Goal: Task Accomplishment & Management: Complete application form

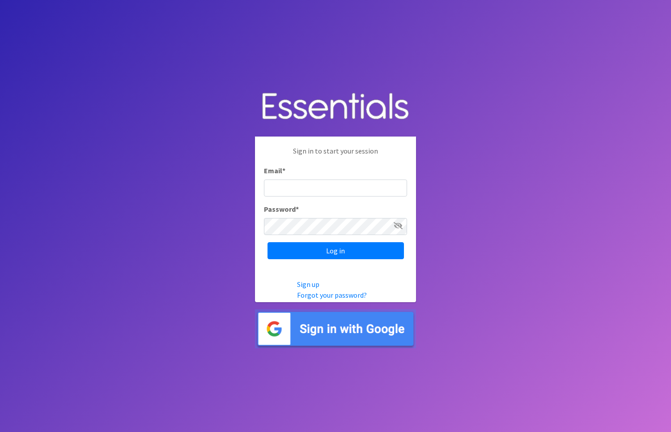
click at [318, 328] on img at bounding box center [335, 328] width 161 height 39
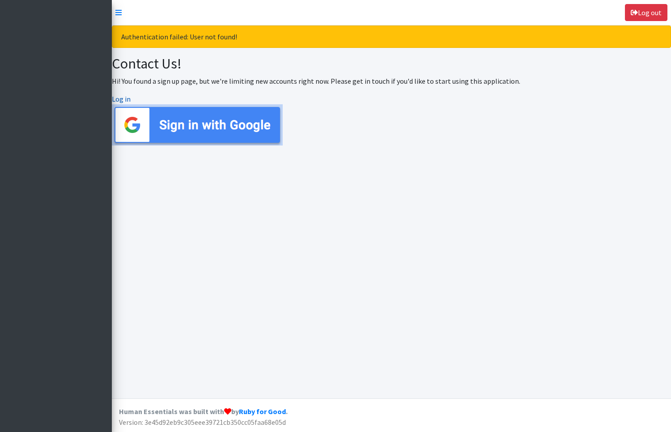
click at [119, 99] on link "Log in" at bounding box center [121, 98] width 19 height 9
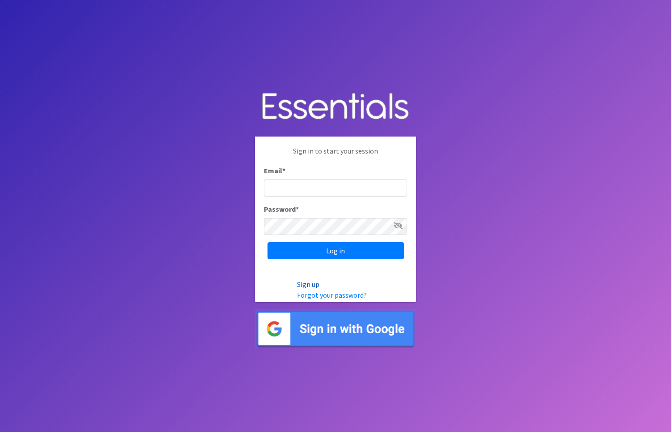
click at [312, 286] on link "Sign up" at bounding box center [308, 284] width 22 height 9
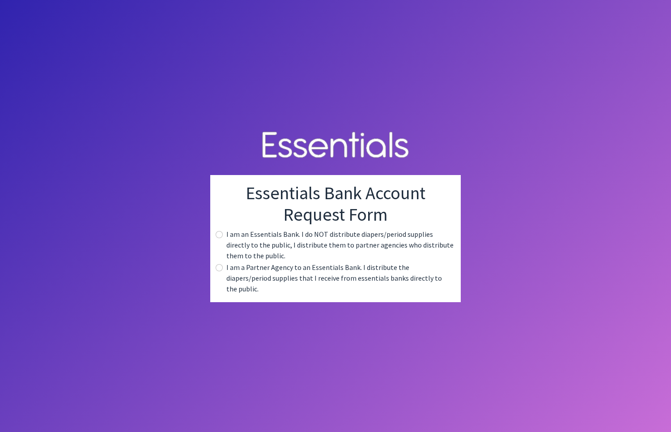
click at [219, 271] on input "radio" at bounding box center [219, 267] width 7 height 7
radio input "true"
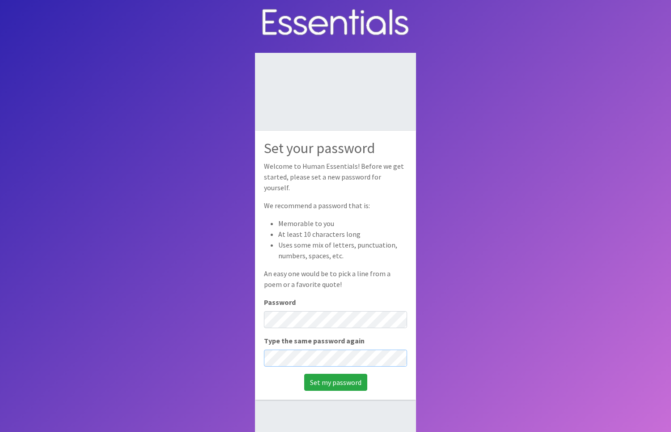
click at [336, 376] on input "Set my password" at bounding box center [335, 382] width 63 height 17
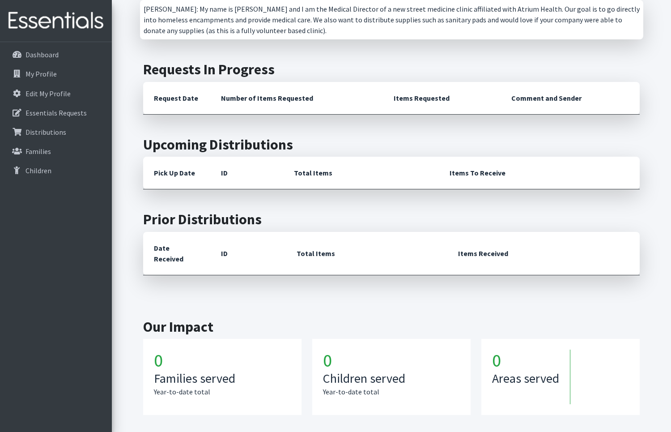
scroll to position [235, 0]
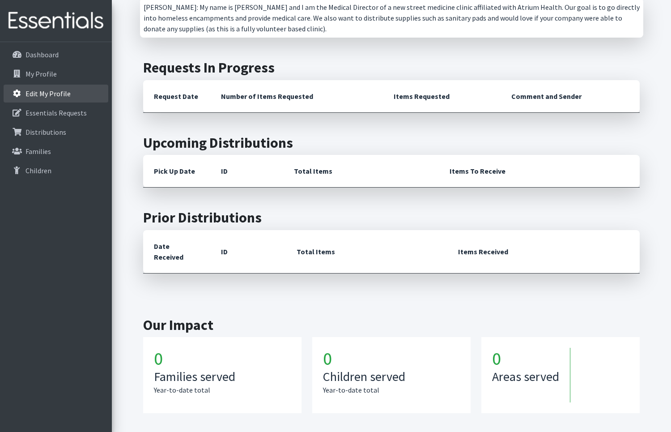
click at [45, 94] on p "Edit My Profile" at bounding box center [48, 93] width 45 height 9
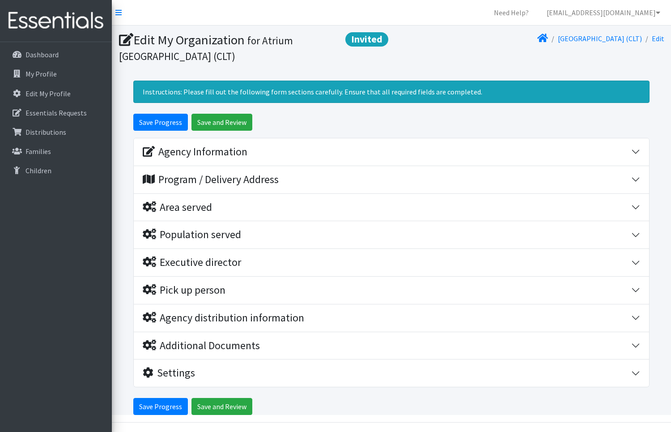
click at [181, 154] on div "Agency Information" at bounding box center [195, 151] width 105 height 13
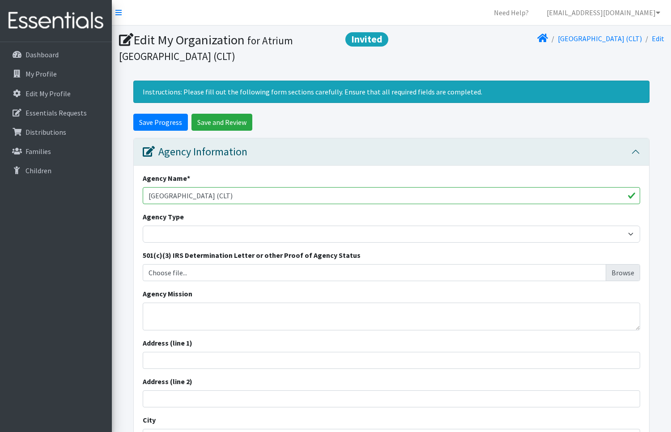
click at [182, 270] on input "Choose file..." at bounding box center [391, 272] width 491 height 17
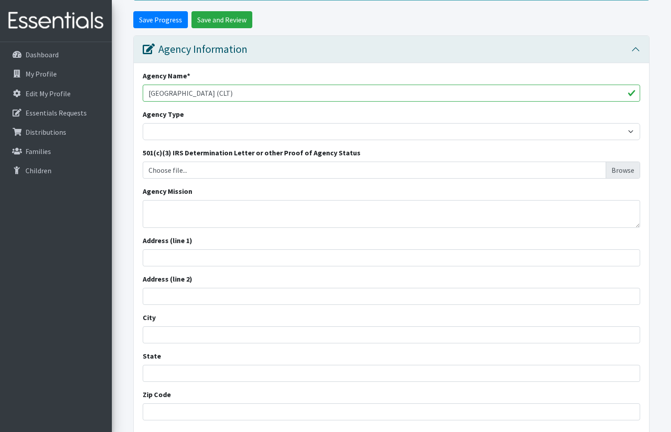
scroll to position [105, 0]
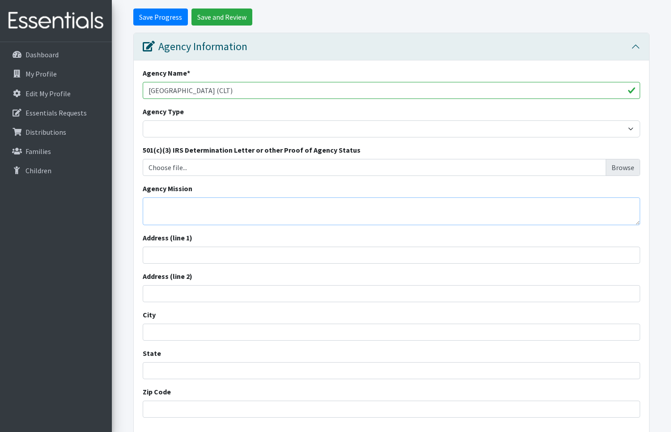
click at [194, 211] on textarea "Agency Mission" at bounding box center [392, 211] width 498 height 28
paste textarea "The mission of the Health Outreach for People Everywhere Project is to provide …"
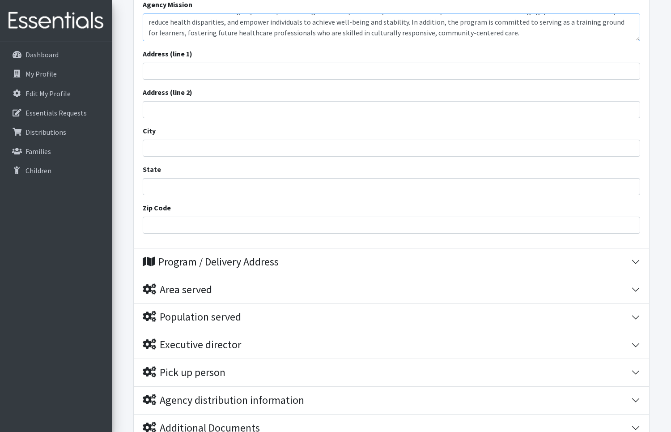
scroll to position [310, 0]
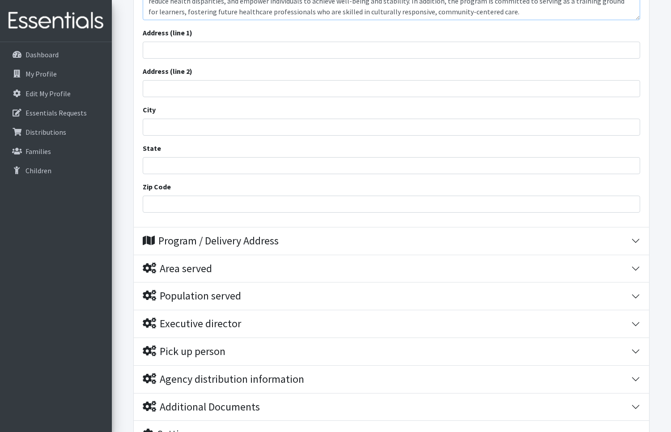
type textarea "The mission of the Health Outreach for People Everywhere Project is to provide …"
click at [184, 240] on div "Program / Delivery Address" at bounding box center [211, 241] width 136 height 13
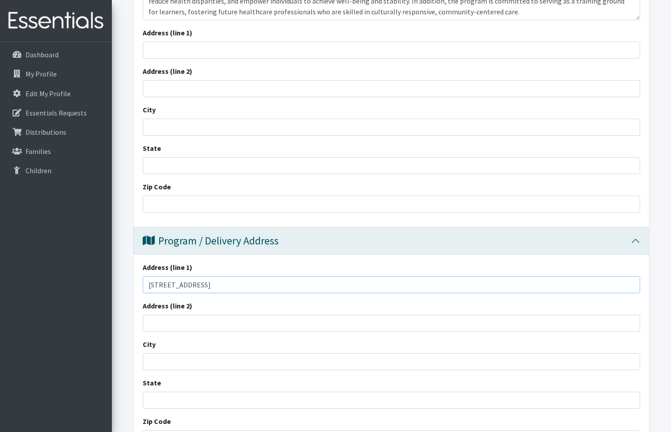
type input "[STREET_ADDRESS]"
type input "unit 406"
type input "charlotte"
type input "nc"
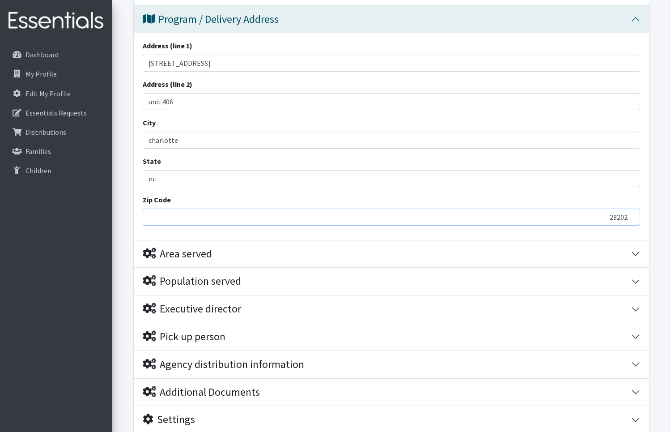
click at [174, 214] on input "28202" at bounding box center [392, 217] width 498 height 17
click at [196, 209] on input "282028202" at bounding box center [392, 217] width 498 height 17
click at [193, 215] on input "282028202" at bounding box center [392, 217] width 498 height 17
type input "28202"
click at [278, 275] on div "Population served" at bounding box center [387, 281] width 489 height 13
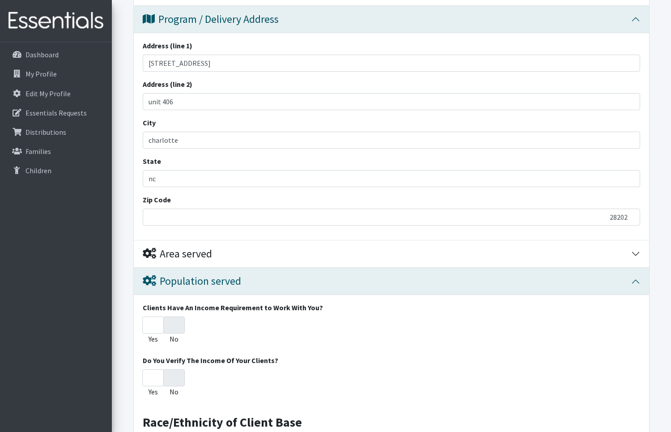
click at [195, 251] on div "Area served" at bounding box center [177, 254] width 69 height 13
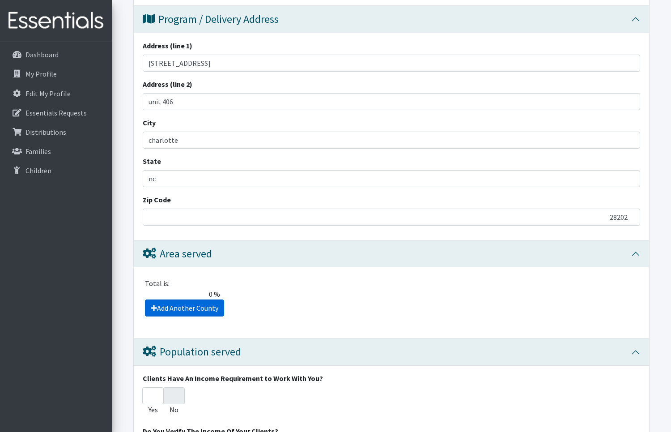
click at [188, 306] on link "Add Another County" at bounding box center [184, 307] width 79 height 17
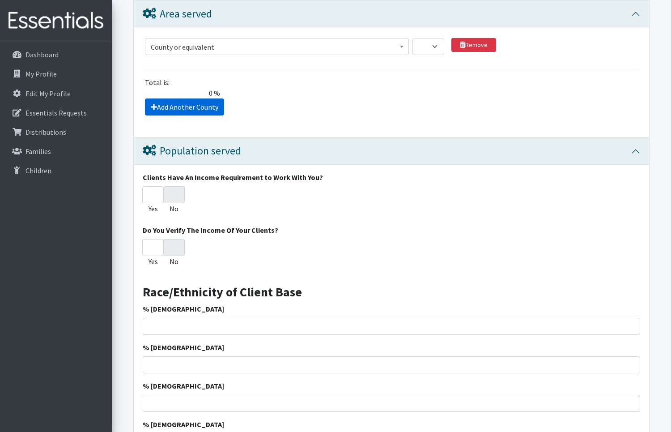
scroll to position [770, 0]
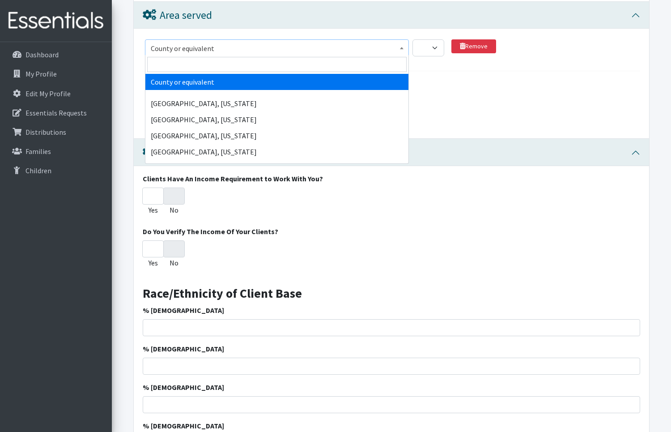
click at [260, 45] on span "County or equivalent" at bounding box center [277, 48] width 252 height 13
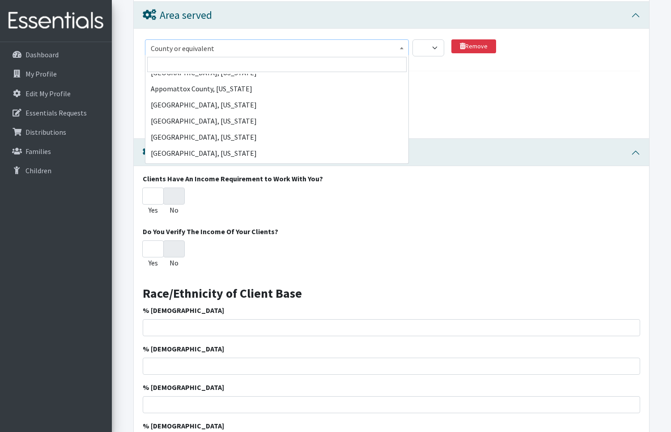
scroll to position [1329, 0]
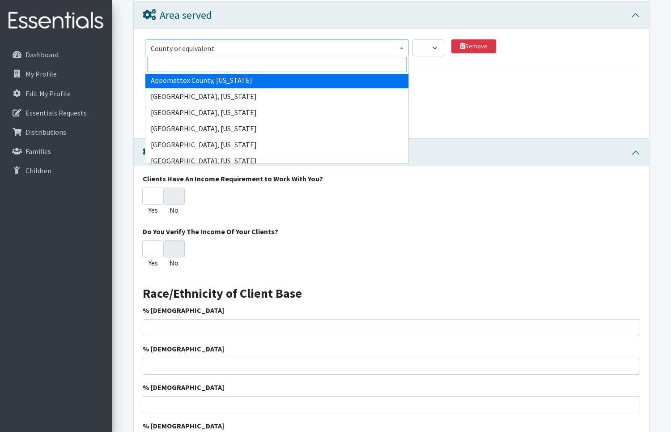
click at [197, 60] on input "search" at bounding box center [277, 64] width 260 height 15
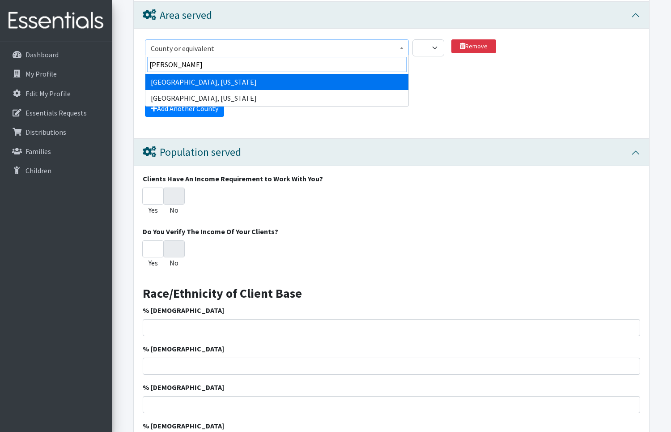
type input "[PERSON_NAME]"
select select "1914"
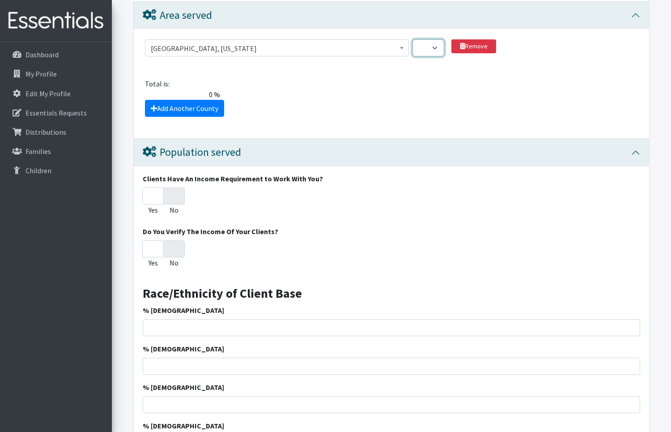
select select "100"
click at [172, 192] on input "No" at bounding box center [173, 196] width 21 height 17
radio input "true"
click at [174, 250] on input "No" at bounding box center [173, 248] width 21 height 17
radio input "true"
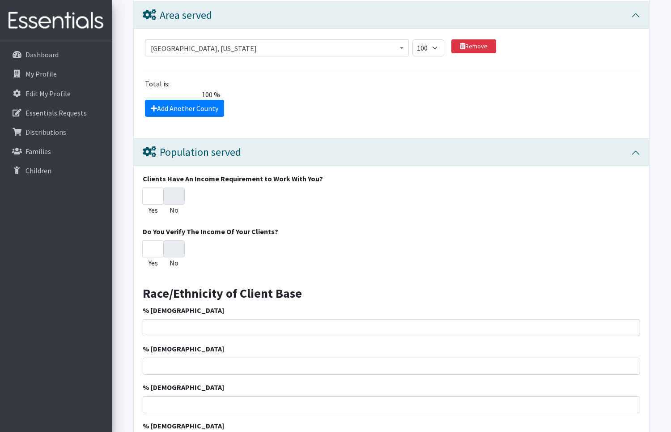
click at [152, 201] on input "Yes" at bounding box center [152, 196] width 21 height 17
radio input "true"
click at [153, 188] on input "Yes" at bounding box center [152, 196] width 21 height 17
click at [153, 253] on input "Yes" at bounding box center [152, 248] width 21 height 17
radio input "true"
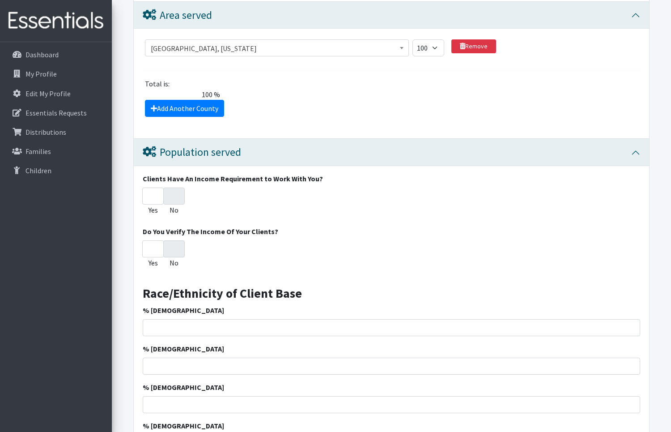
click at [174, 252] on input "No" at bounding box center [173, 248] width 21 height 17
radio input "true"
click at [174, 252] on input "No" at bounding box center [173, 248] width 21 height 17
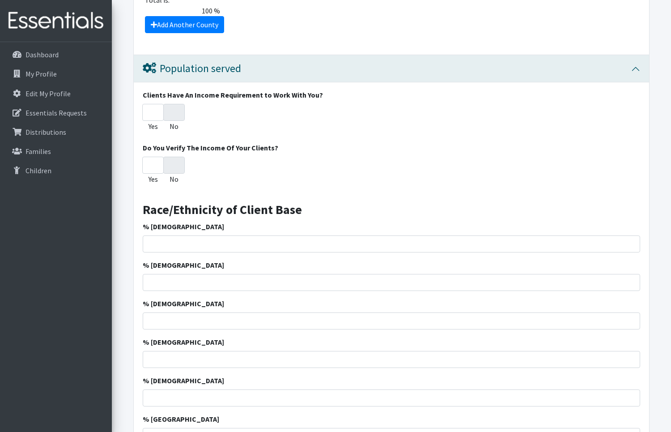
scroll to position [891, 0]
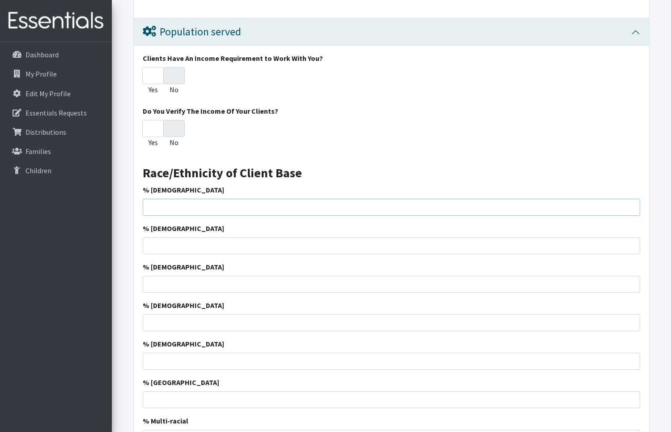
click at [164, 208] on input "% [DEMOGRAPHIC_DATA]" at bounding box center [392, 207] width 498 height 17
click at [166, 205] on input "40" at bounding box center [392, 207] width 498 height 17
type input "40"
click at [172, 241] on input "% [DEMOGRAPHIC_DATA]" at bounding box center [392, 245] width 498 height 17
click at [172, 125] on input "No" at bounding box center [173, 128] width 21 height 17
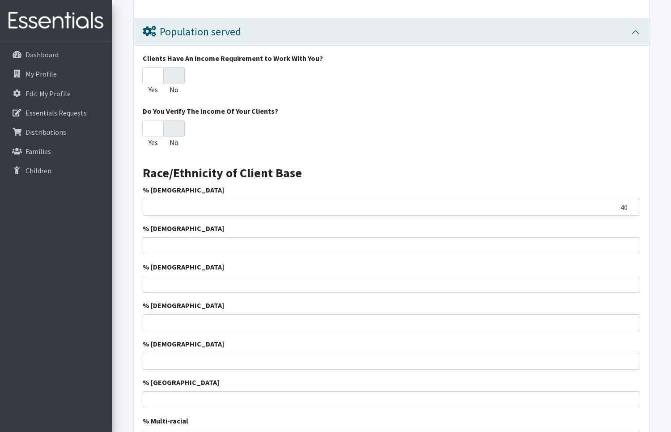
click at [172, 125] on input "No" at bounding box center [173, 128] width 21 height 17
click at [177, 240] on input "% [DEMOGRAPHIC_DATA]" at bounding box center [392, 245] width 498 height 17
type input "10"
click at [176, 319] on input "% [DEMOGRAPHIC_DATA]" at bounding box center [392, 322] width 498 height 17
type input "10"
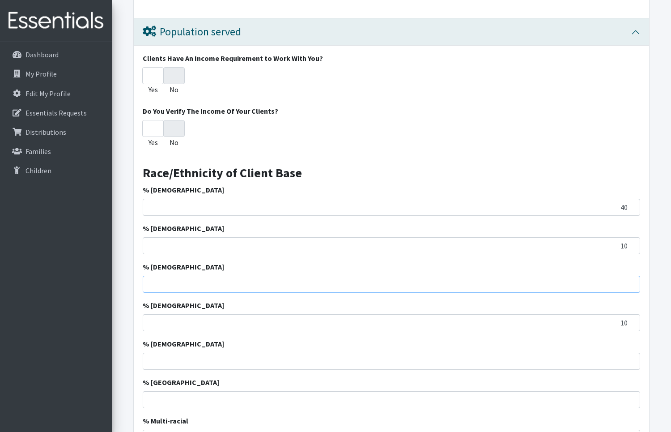
click at [189, 284] on input "% [DEMOGRAPHIC_DATA]" at bounding box center [392, 284] width 498 height 17
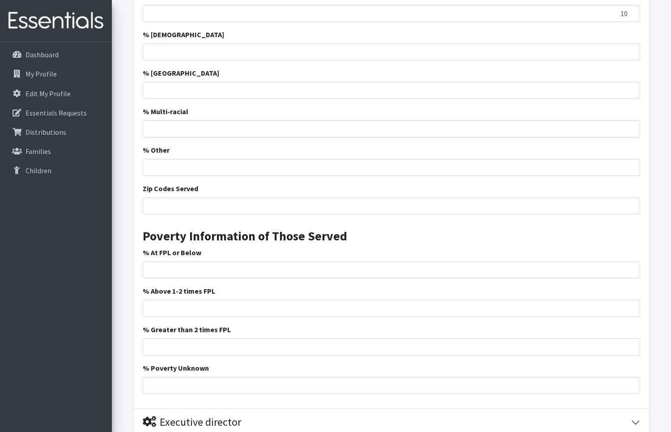
scroll to position [1201, 0]
type input "30"
click at [182, 271] on input "% At FPL or Below" at bounding box center [392, 269] width 498 height 17
click at [182, 258] on div "% At FPL or Below" at bounding box center [392, 261] width 498 height 31
click at [182, 261] on input "% At FPL or Below" at bounding box center [392, 269] width 498 height 17
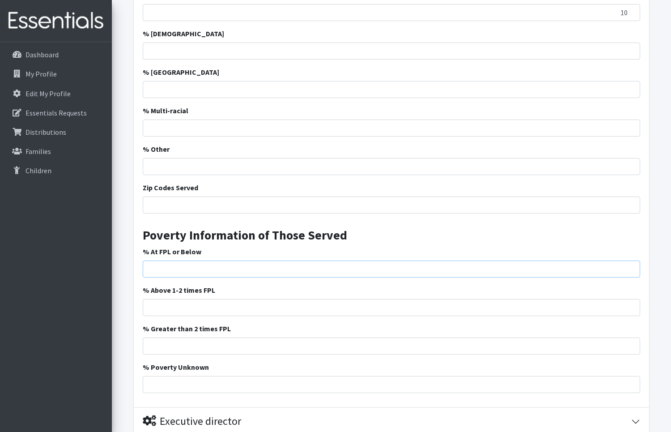
click at [182, 268] on input "% At FPL or Below" at bounding box center [392, 269] width 498 height 17
type input "100"
click at [176, 306] on input "% Above 1-2 times FPL" at bounding box center [392, 307] width 498 height 17
type input "0"
click at [183, 339] on input "% Greater than 2 times FPL" at bounding box center [392, 346] width 498 height 17
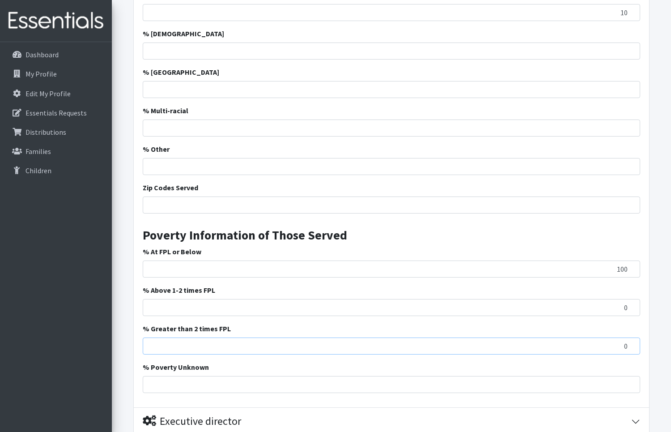
type input "0"
click at [186, 387] on input "% Poverty Unknown" at bounding box center [392, 384] width 498 height 17
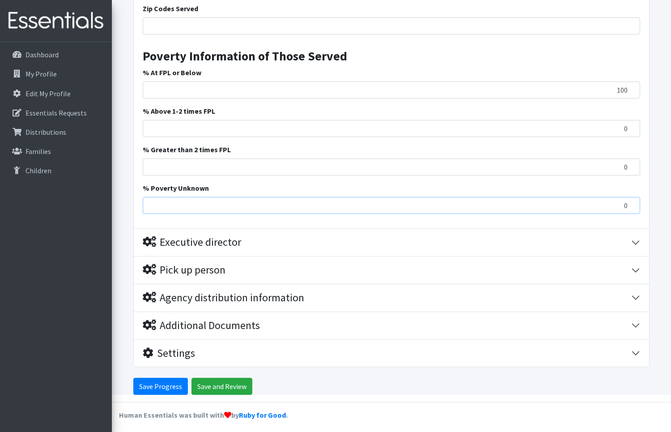
scroll to position [1380, 0]
type input "0"
click at [194, 236] on div "Executive director" at bounding box center [192, 242] width 98 height 13
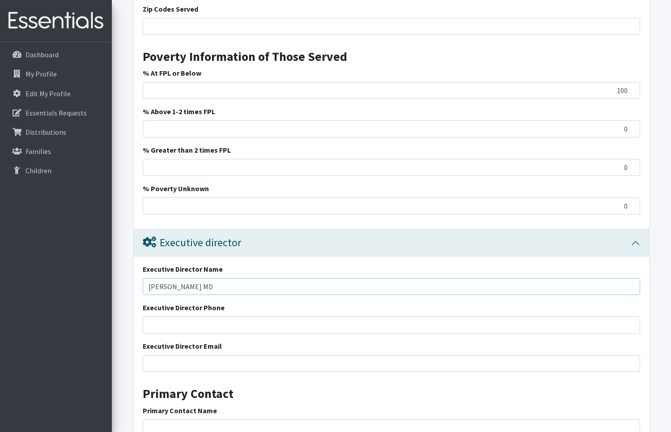
type input "[PERSON_NAME] MD"
type input "4123527225"
type input "[EMAIL_ADDRESS][DOMAIN_NAME]"
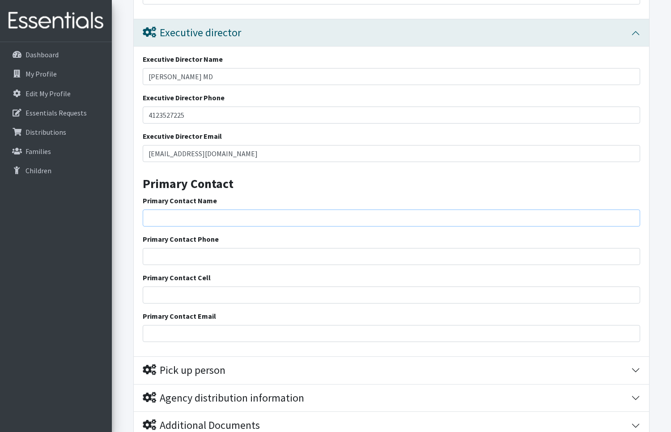
scroll to position [1591, 0]
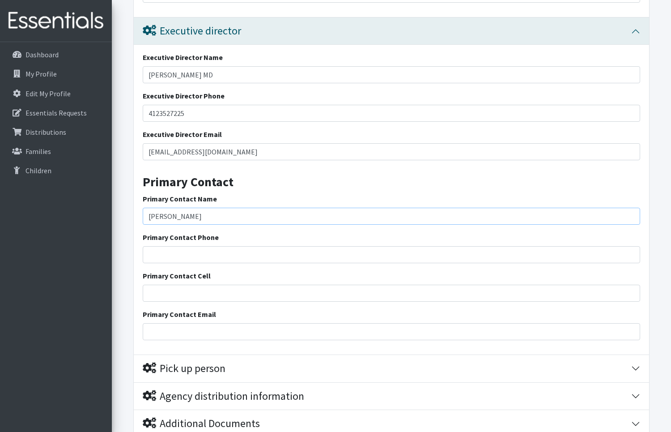
type input "[PERSON_NAME]"
type input "4123527225"
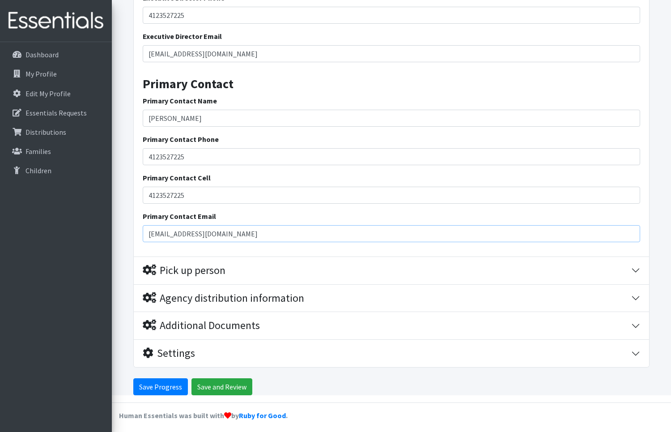
scroll to position [1689, 0]
type input "[EMAIL_ADDRESS][DOMAIN_NAME]"
click at [182, 277] on button "Pick up person" at bounding box center [392, 270] width 516 height 27
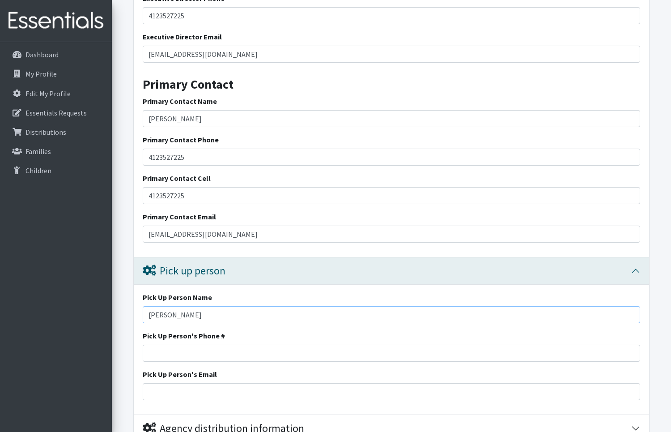
type input "[PERSON_NAME]"
type input "4123527225"
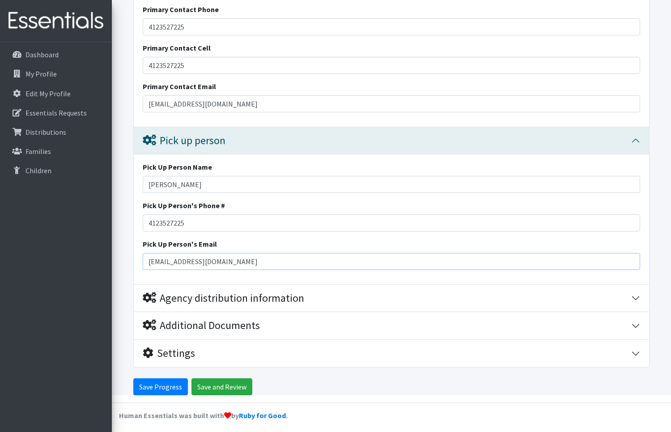
scroll to position [1819, 0]
type input "[EMAIL_ADDRESS][DOMAIN_NAME]"
click at [171, 296] on div "Agency distribution information" at bounding box center [224, 298] width 162 height 13
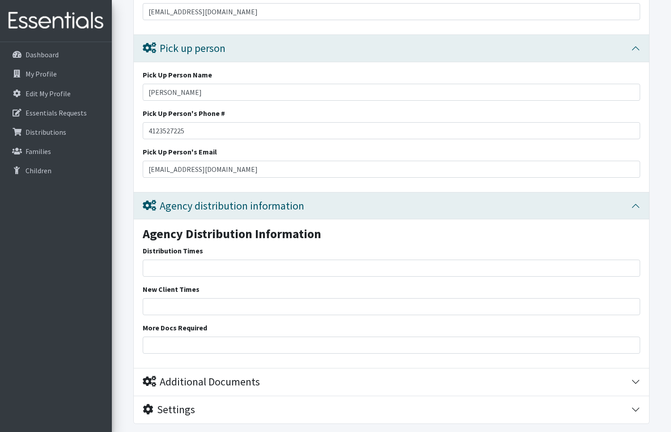
scroll to position [1913, 0]
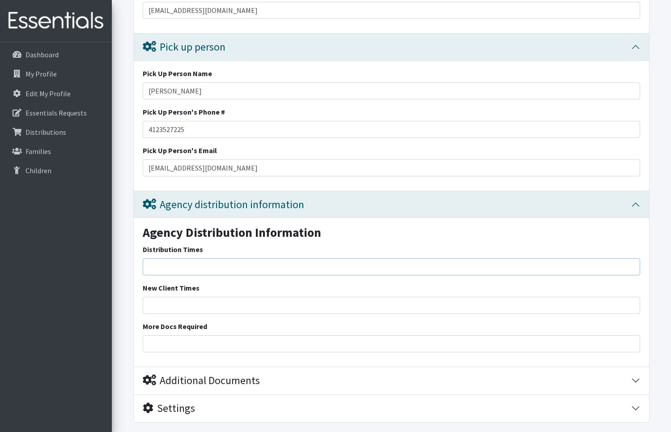
click at [162, 267] on input "Distribution Times" at bounding box center [392, 266] width 498 height 17
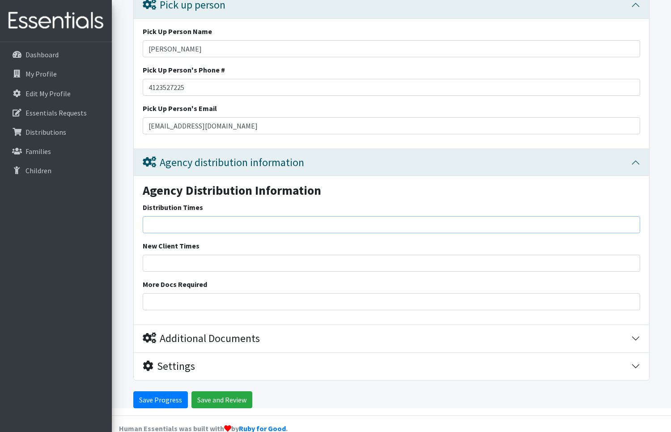
scroll to position [1958, 0]
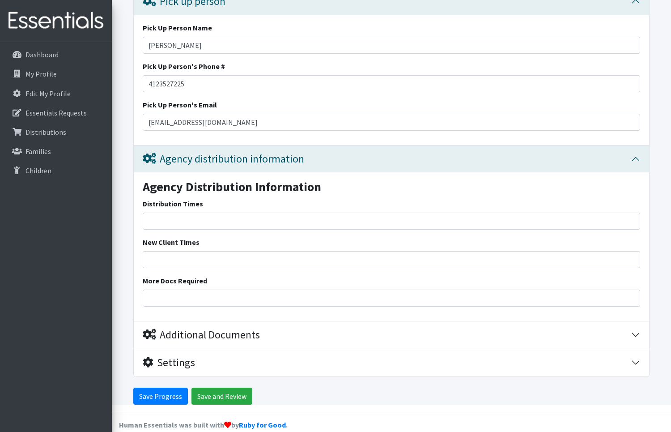
click at [167, 329] on div "Additional Documents" at bounding box center [201, 335] width 117 height 13
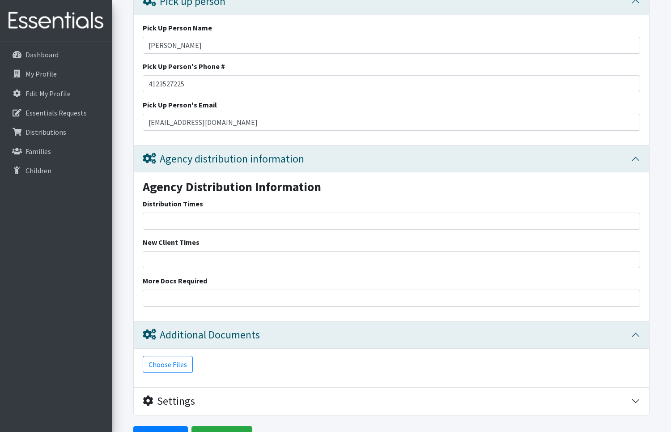
click at [167, 395] on div "Settings" at bounding box center [169, 401] width 52 height 13
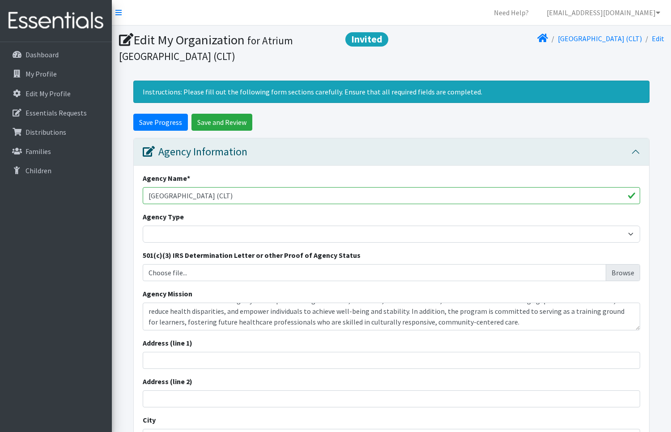
scroll to position [0, 0]
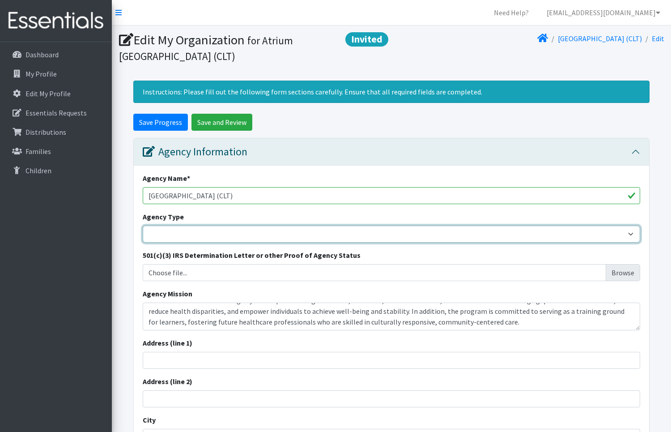
select select "health"
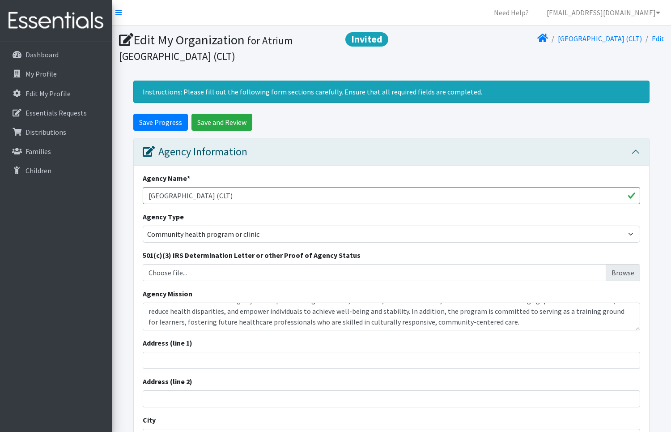
click at [274, 272] on input "Choose file..." at bounding box center [391, 272] width 491 height 17
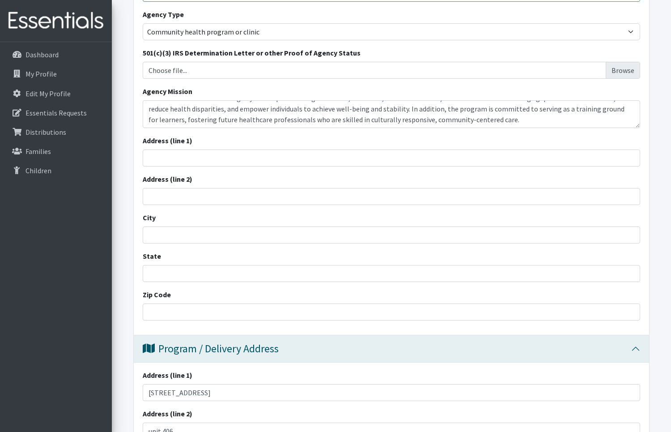
scroll to position [208, 0]
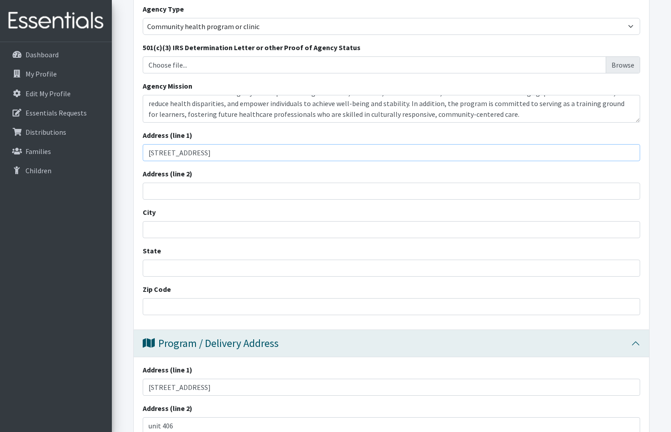
type input "[STREET_ADDRESS]"
type input "C"
type input "Charlotte"
type input "NC"
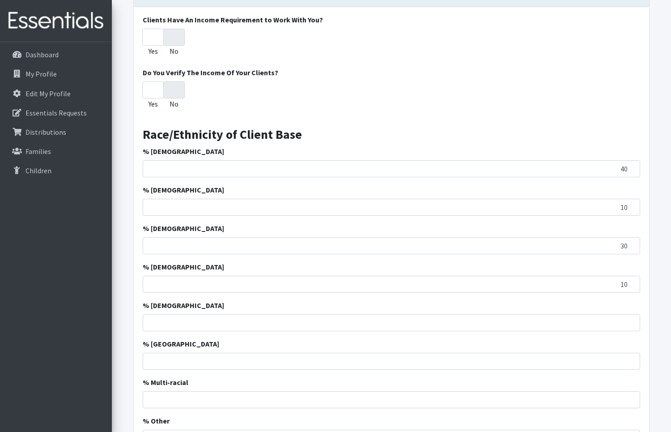
scroll to position [935, 0]
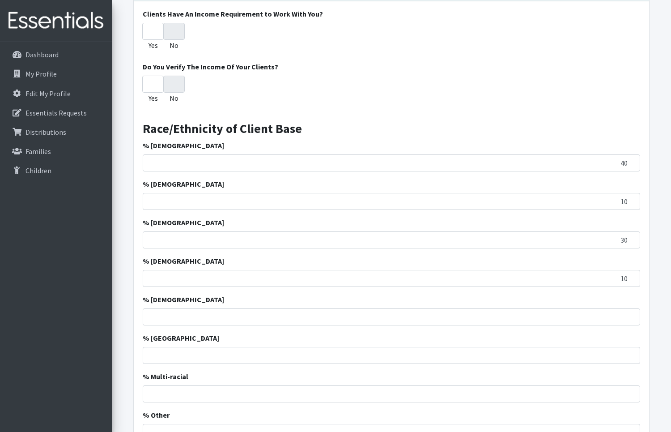
type input "28202"
click at [174, 33] on input "No" at bounding box center [173, 31] width 21 height 17
radio input "true"
click at [169, 82] on input "No" at bounding box center [173, 84] width 21 height 17
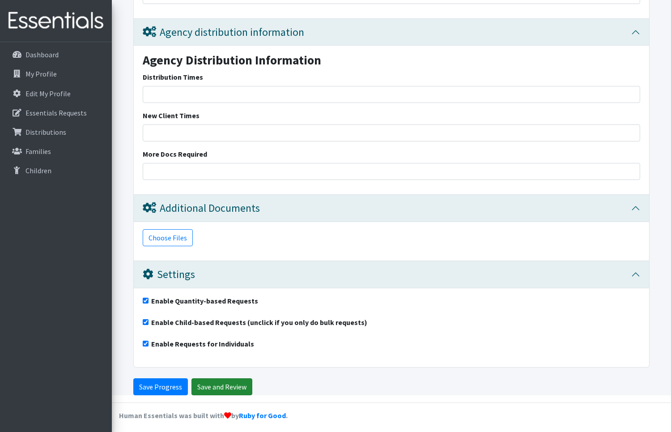
scroll to position [2084, 0]
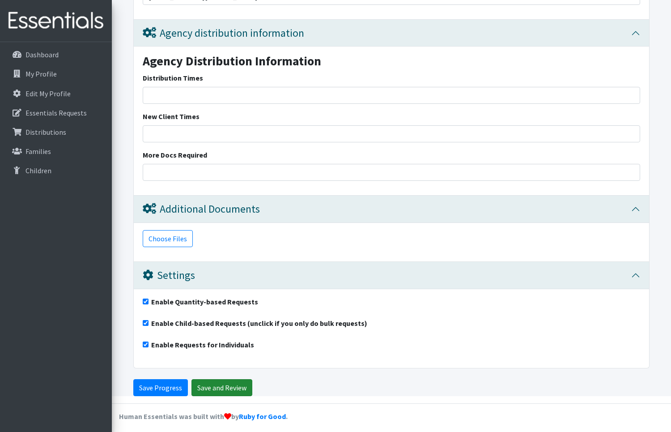
click at [212, 386] on input "Save and Review" at bounding box center [222, 387] width 61 height 17
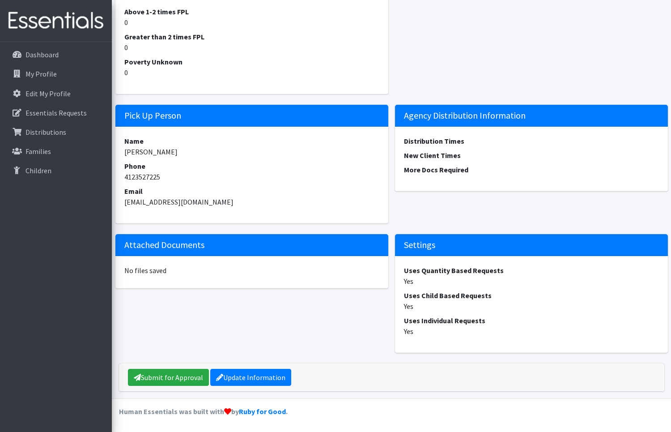
scroll to position [860, 0]
click at [187, 376] on link "Submit for Approval" at bounding box center [168, 377] width 81 height 17
